Goal: Information Seeking & Learning: Check status

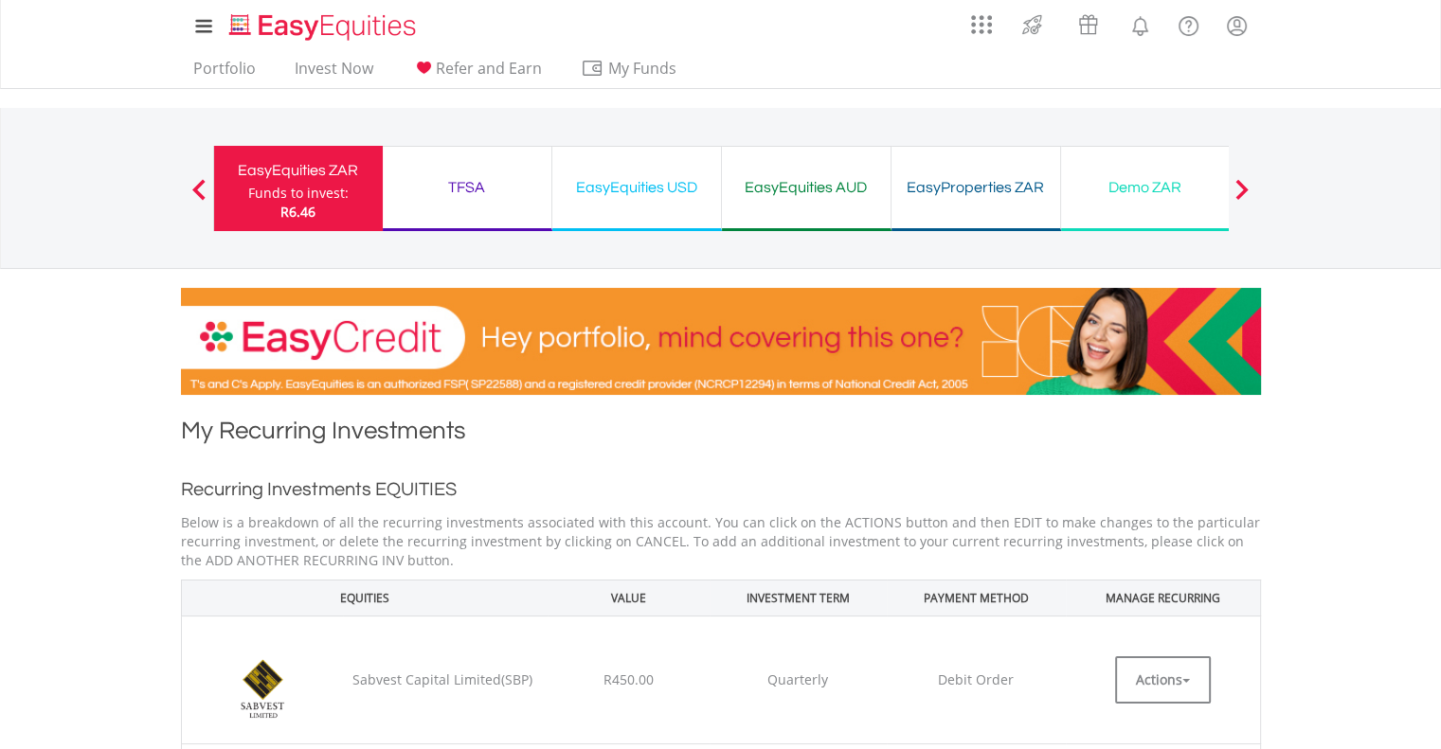
click at [485, 182] on div "TFSA" at bounding box center [467, 187] width 146 height 27
click at [490, 174] on div "TFSA" at bounding box center [467, 187] width 146 height 27
click at [451, 189] on div "TFSA" at bounding box center [467, 187] width 146 height 27
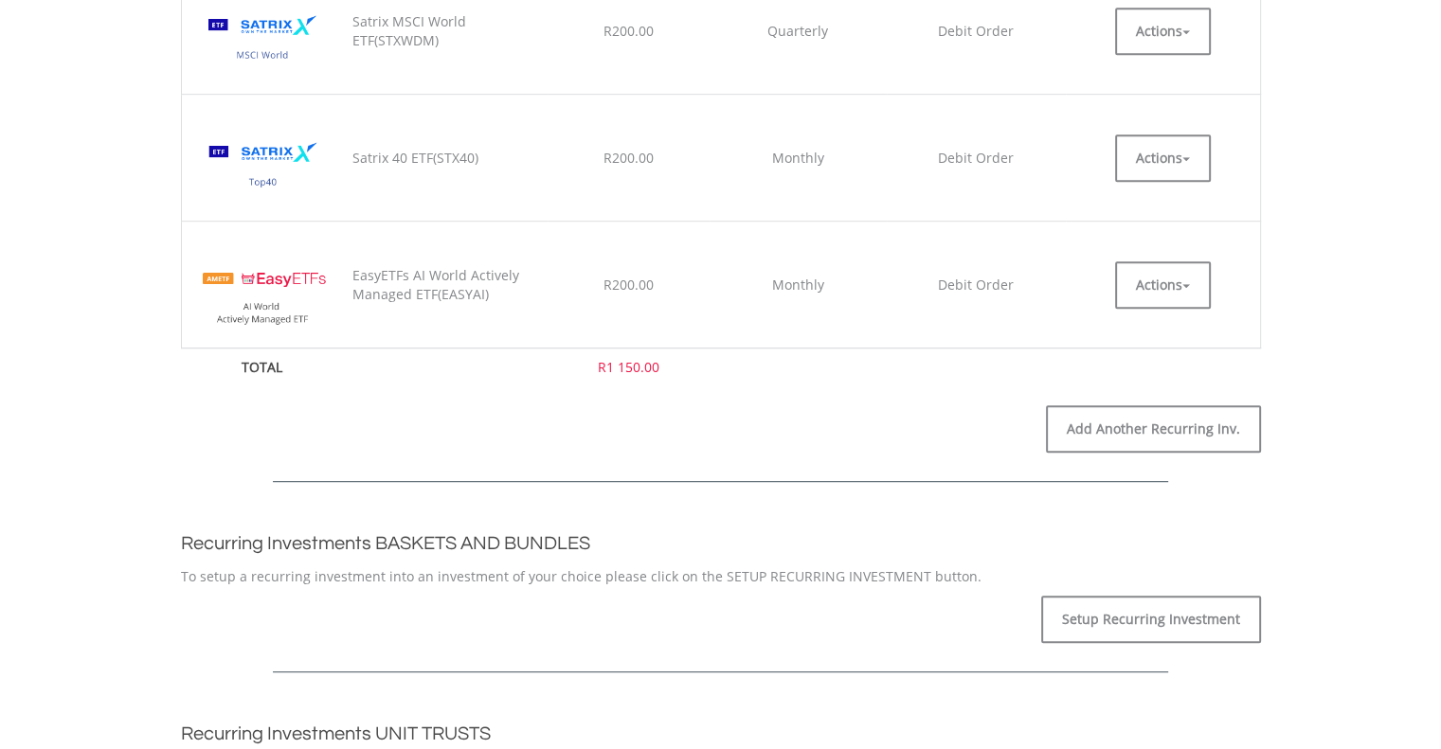
scroll to position [916, 0]
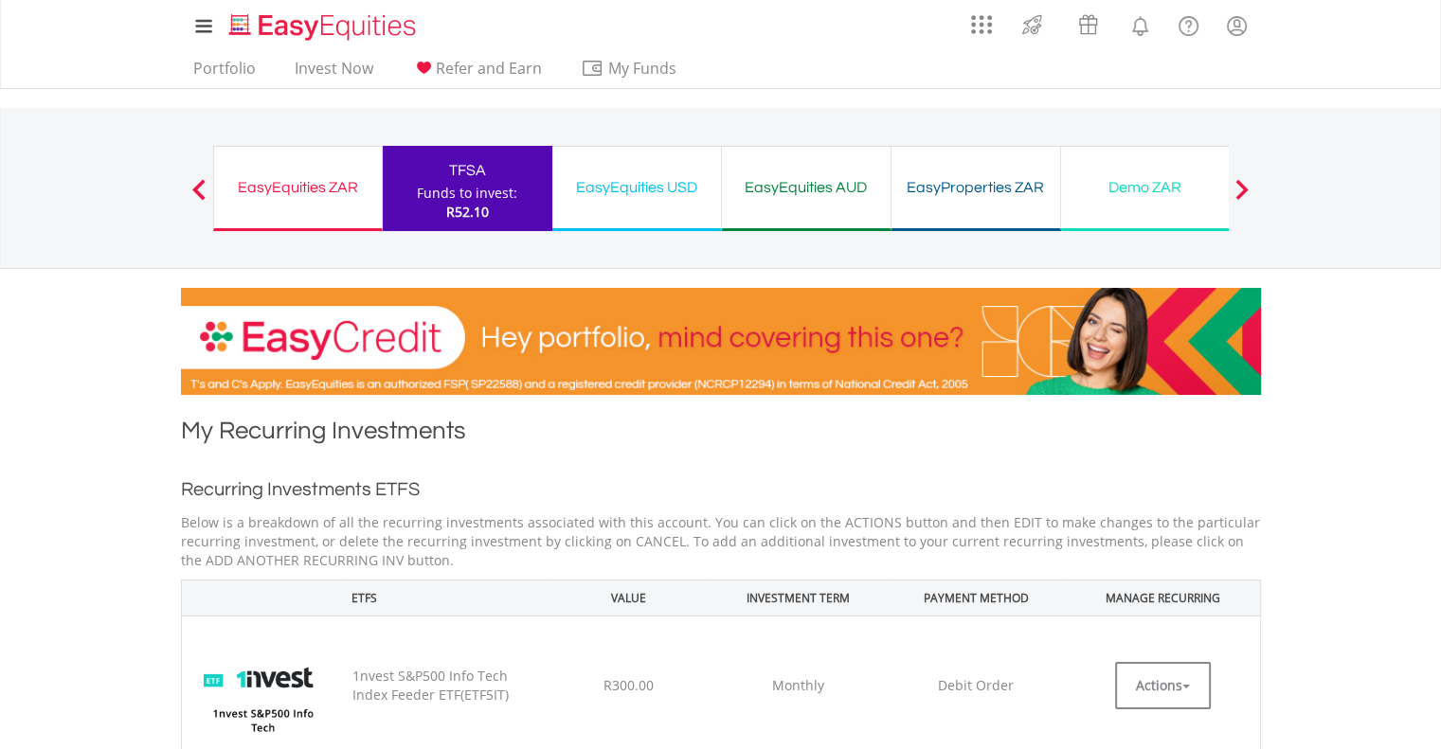
click at [303, 166] on div "EasyEquities ZAR Funds to invest: R52.10" at bounding box center [298, 188] width 170 height 85
click at [311, 196] on div "EasyEquities ZAR" at bounding box center [297, 187] width 145 height 27
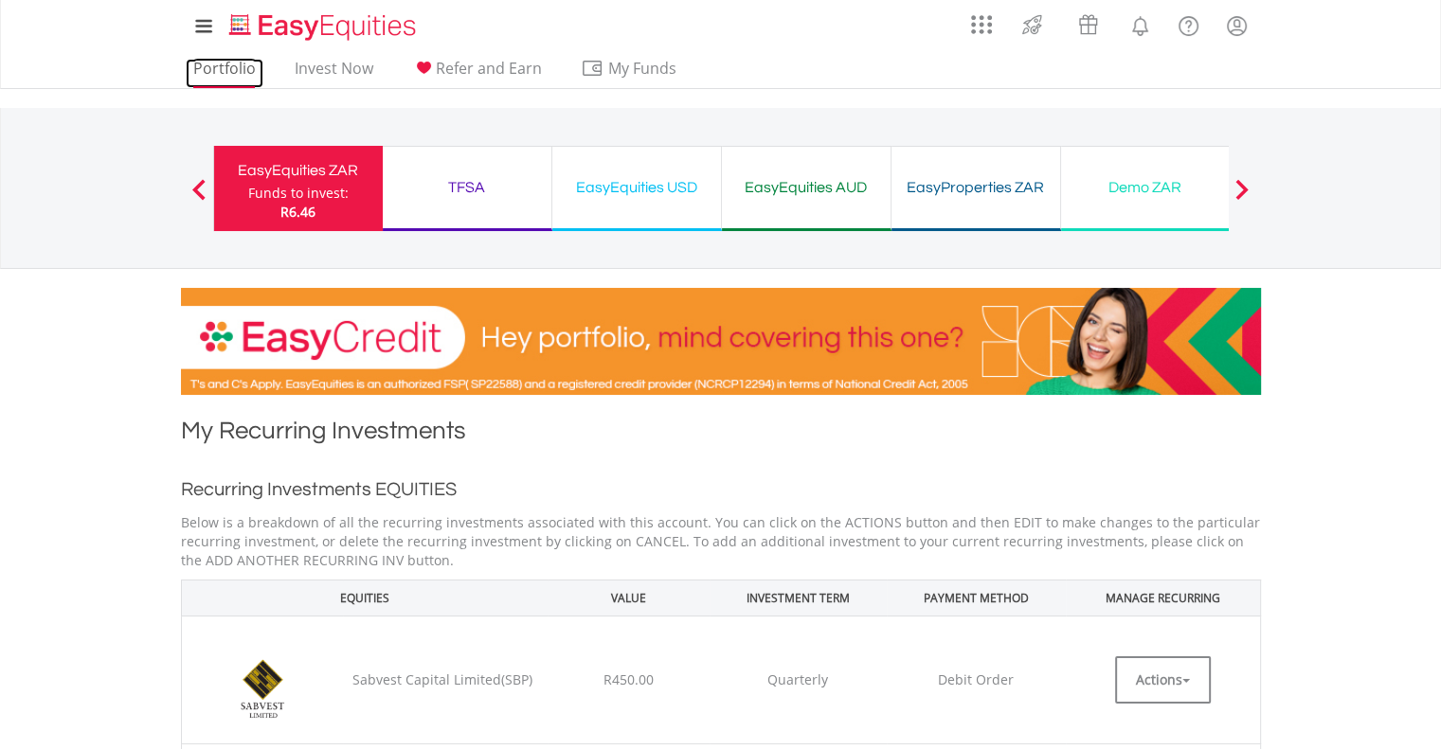
click at [220, 61] on link "Portfolio" at bounding box center [225, 73] width 78 height 29
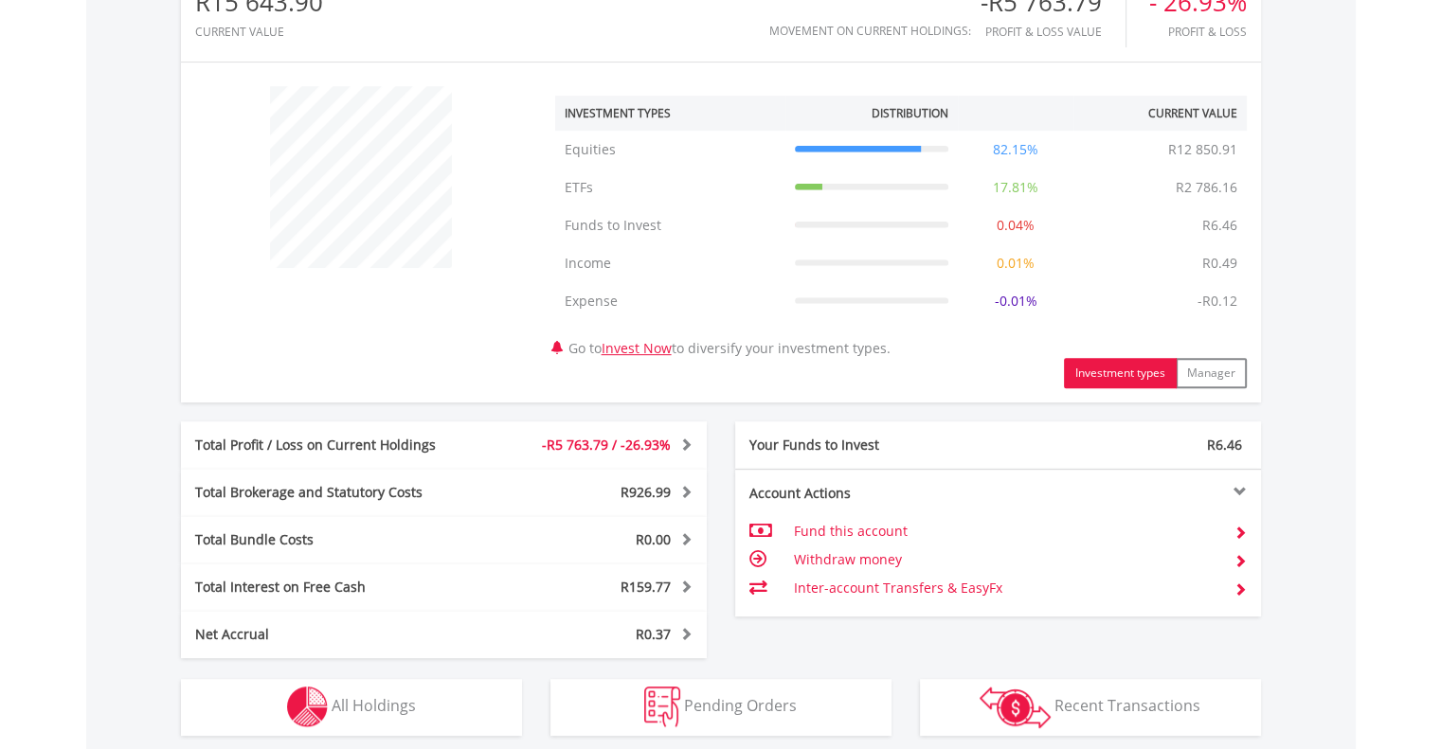
scroll to position [964, 0]
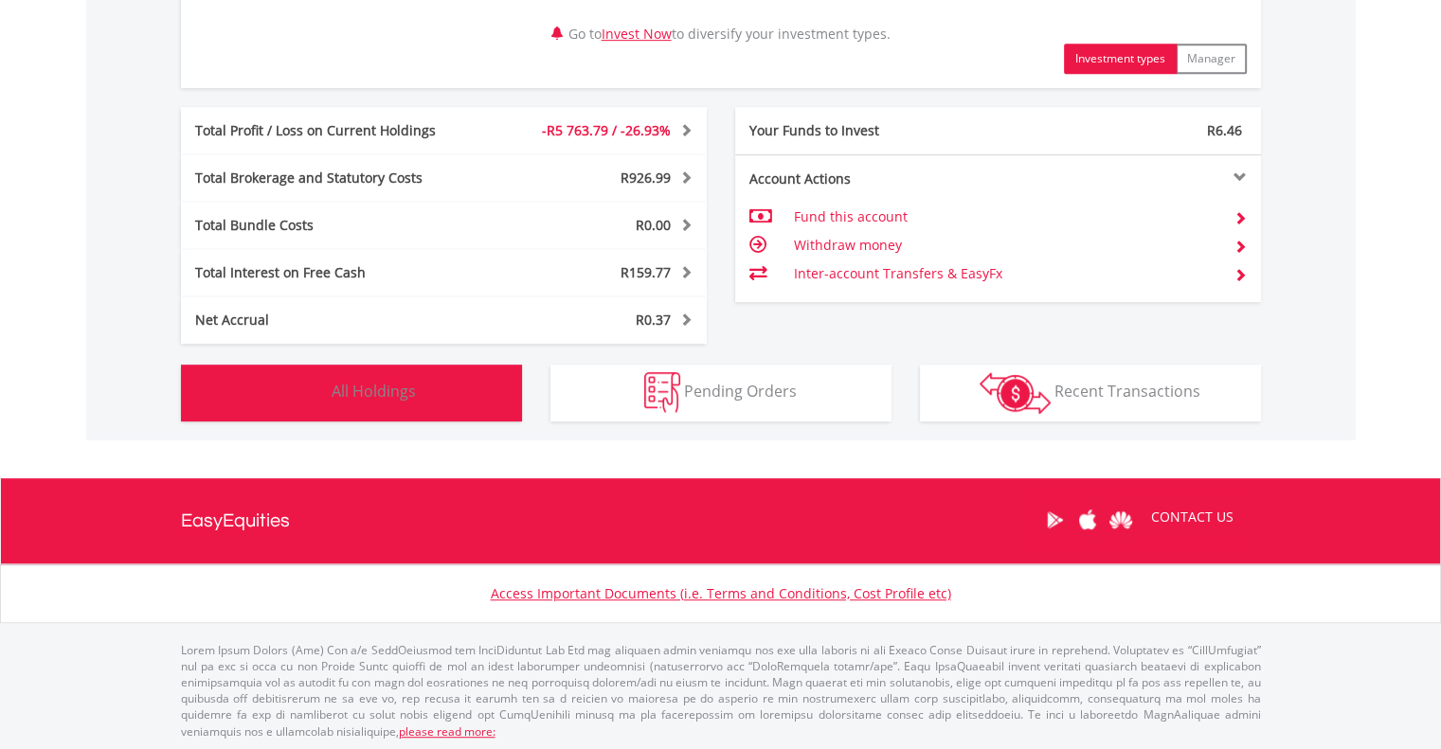
click at [506, 393] on button "Holdings All Holdings" at bounding box center [351, 393] width 341 height 57
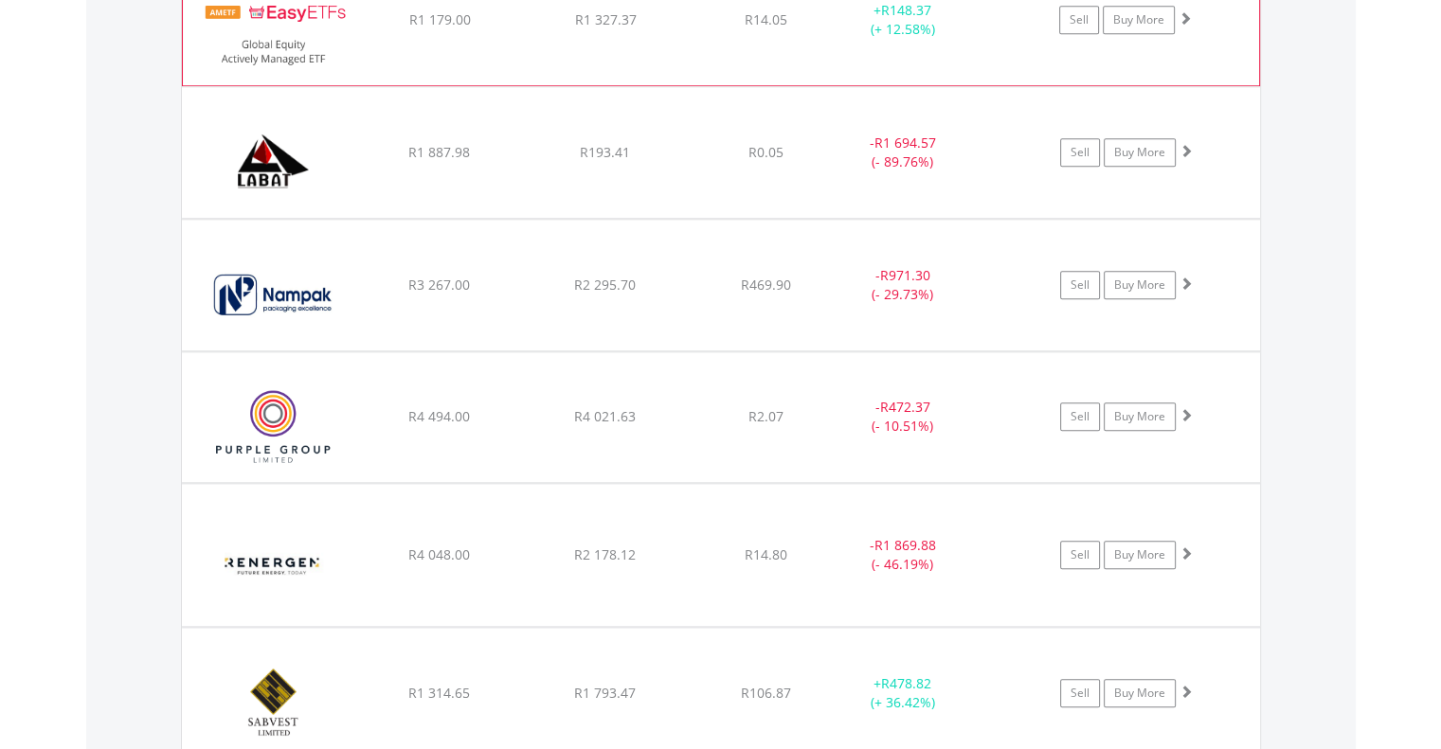
scroll to position [1991, 0]
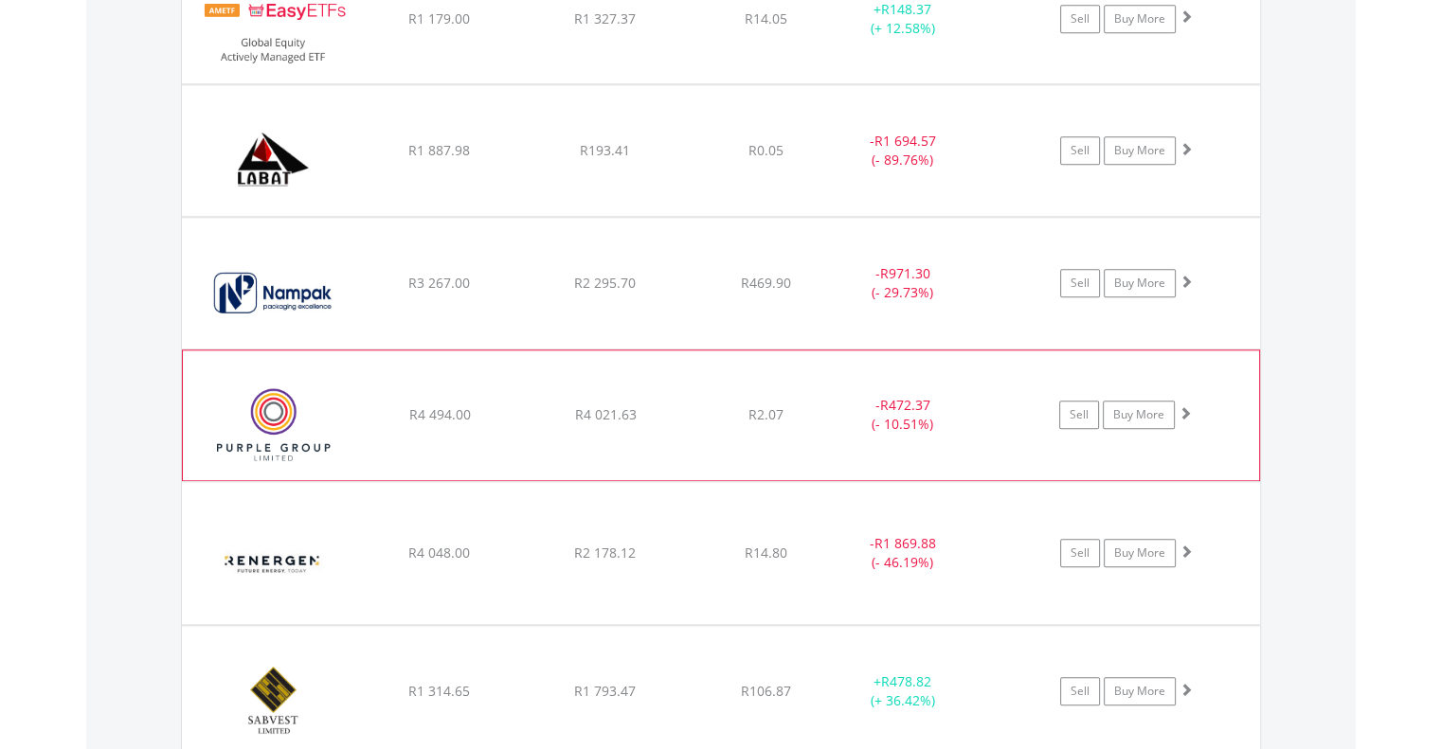
click at [549, 386] on div "﻿ Purple Group Limited R4 494.00 R4 021.63 R2.07 - R472.37 (- 10.51%) Sell Buy …" at bounding box center [721, 414] width 1076 height 129
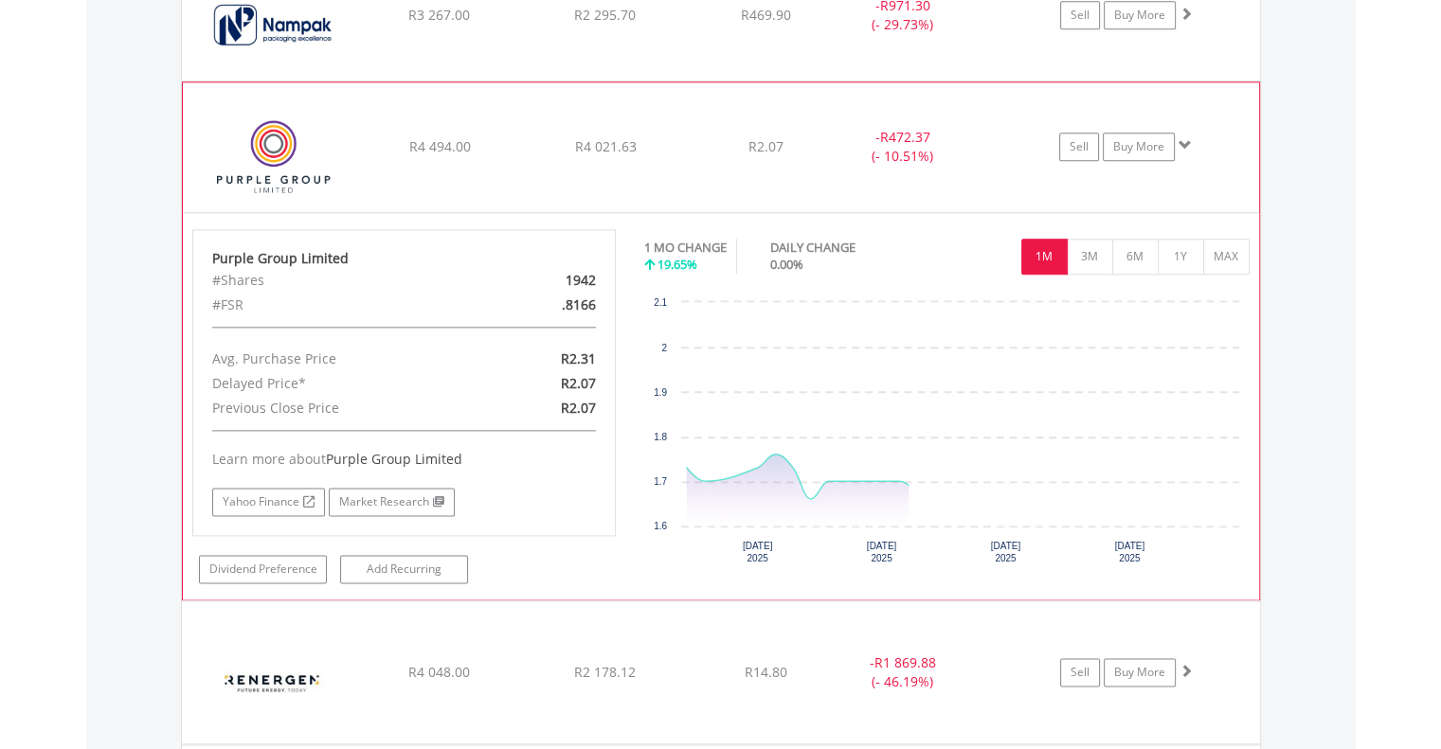
scroll to position [2311, 0]
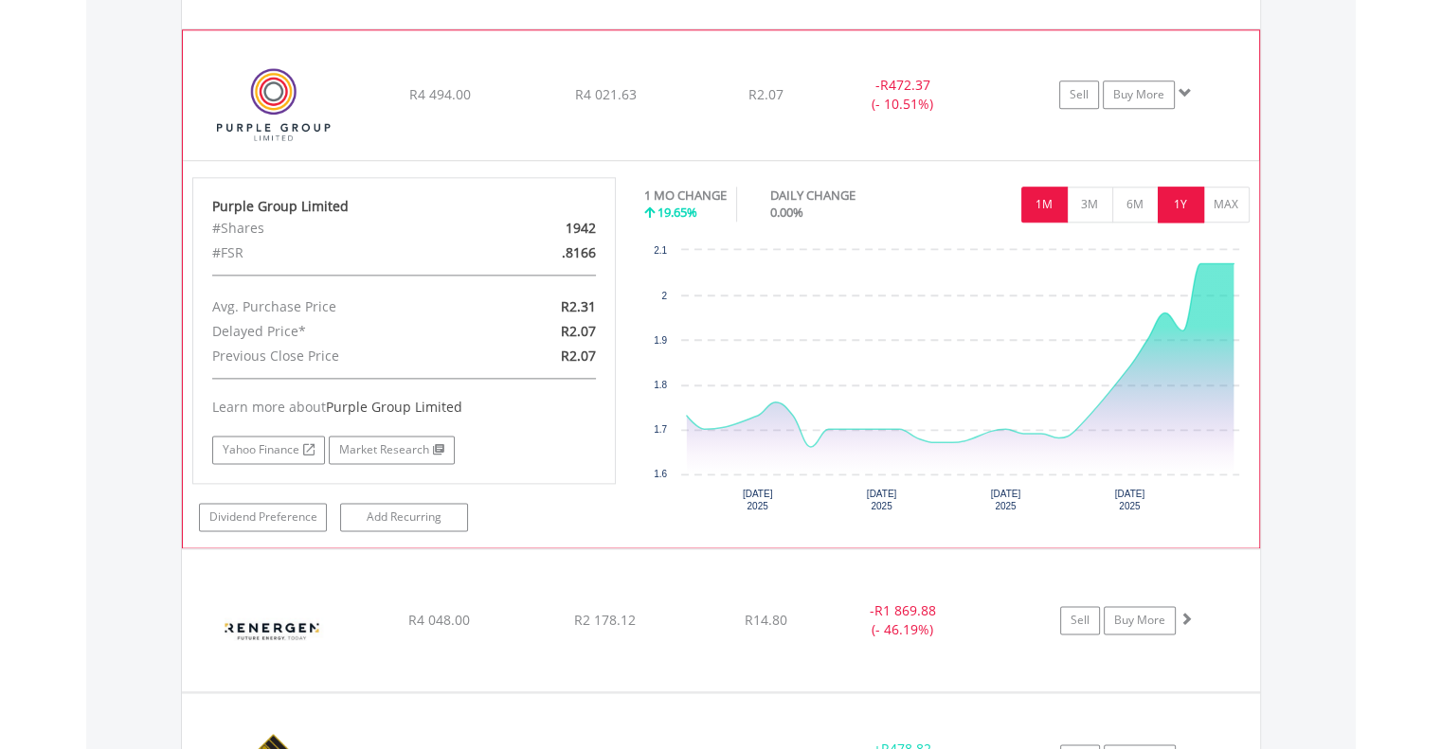
click at [1182, 210] on button "1Y" at bounding box center [1180, 205] width 46 height 36
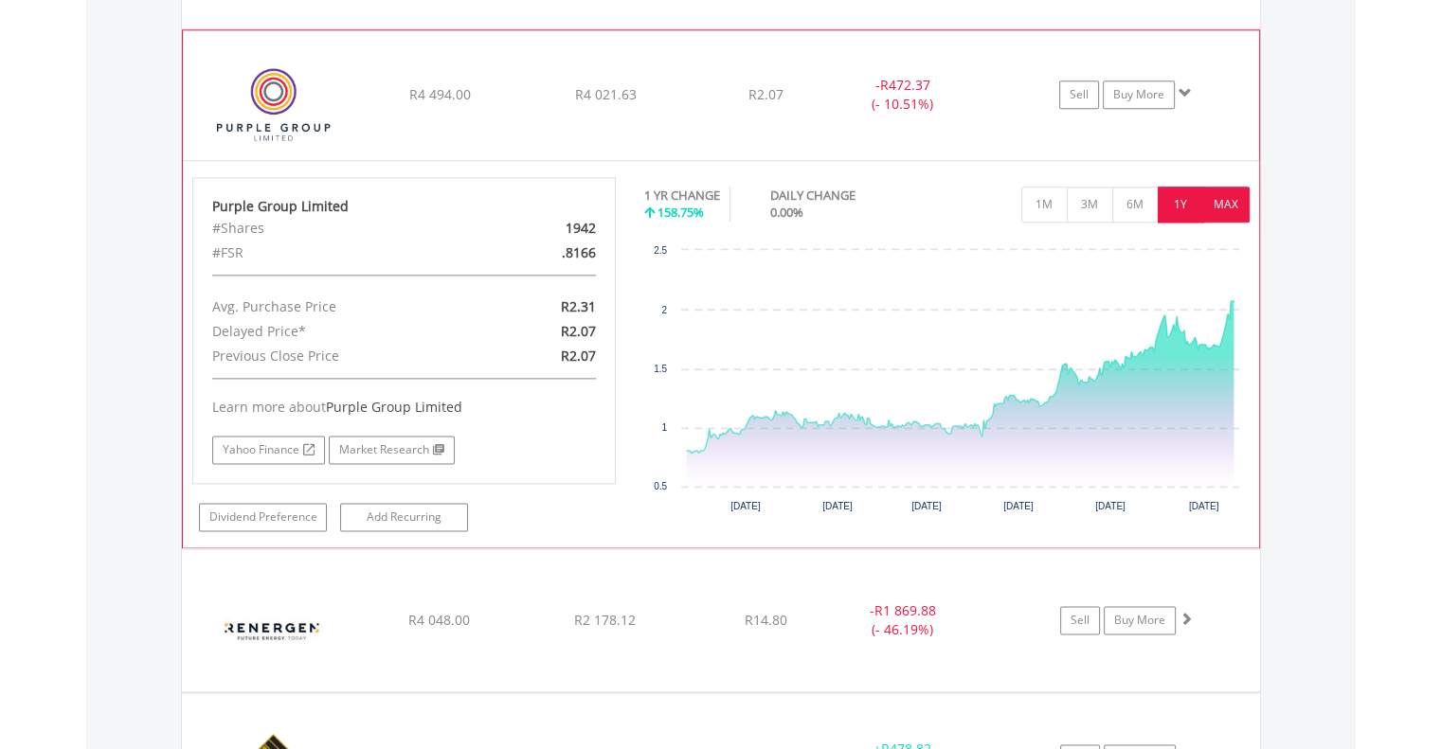
click at [1226, 204] on button "MAX" at bounding box center [1226, 205] width 46 height 36
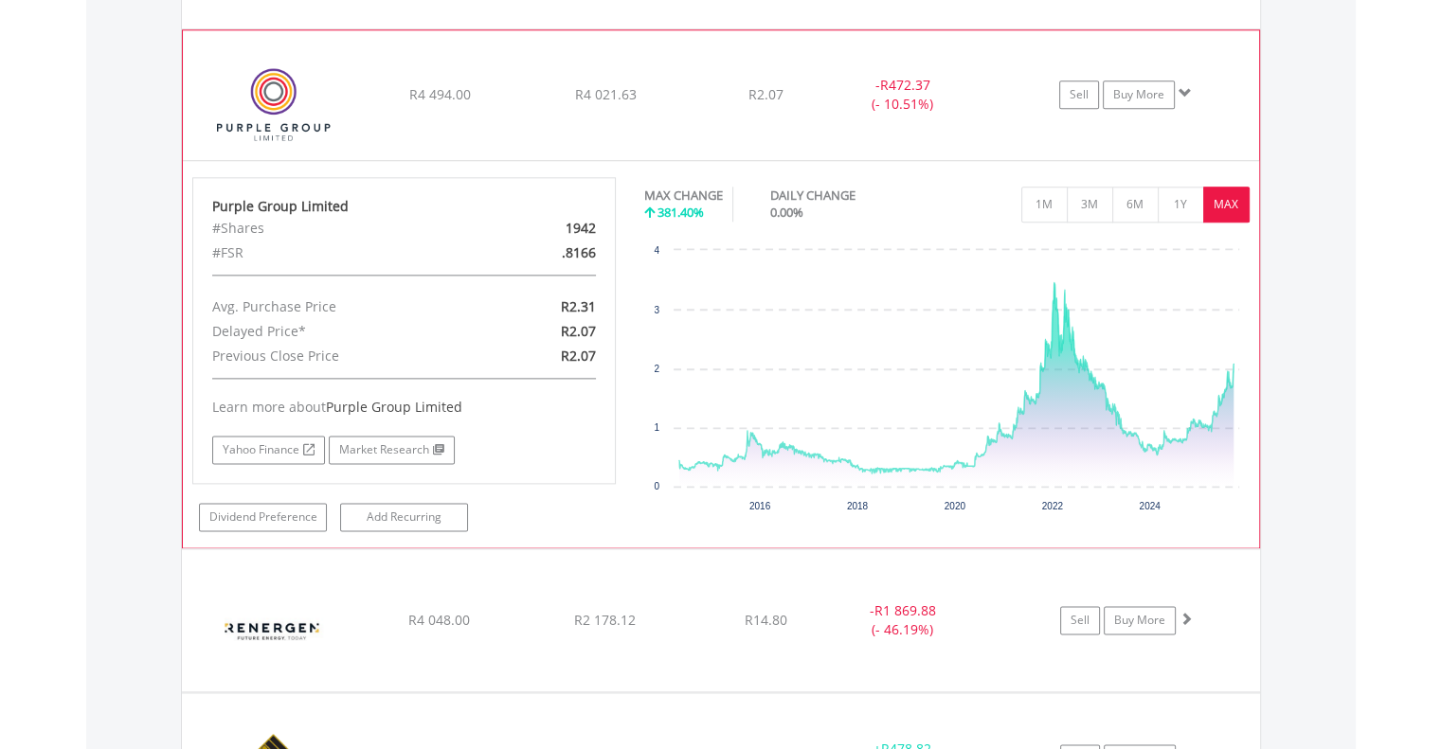
click at [1005, 63] on div "﻿ Purple Group Limited R4 494.00 R4 021.63 R2.07 - R472.37 (- 10.51%) Sell Buy …" at bounding box center [721, 94] width 1076 height 129
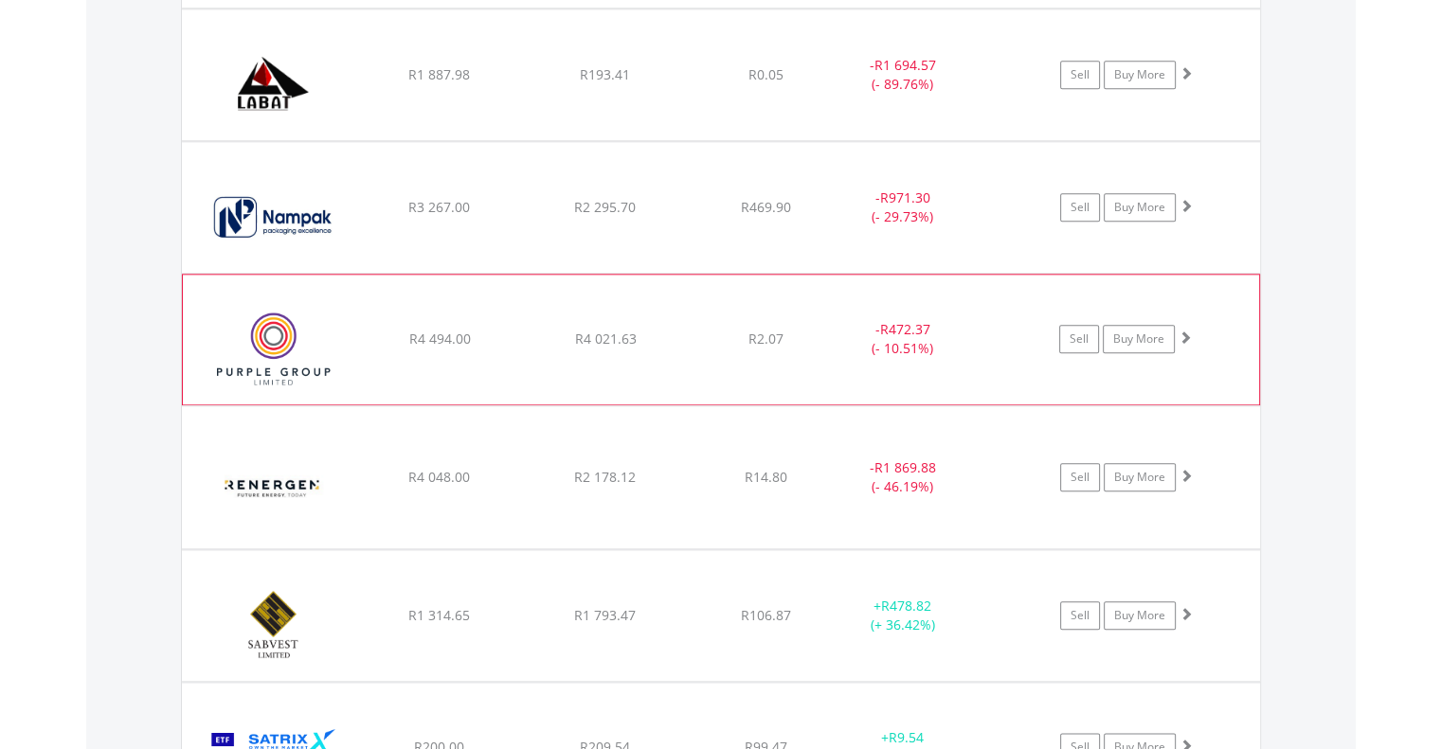
scroll to position [2066, 0]
